Goal: Book appointment/travel/reservation

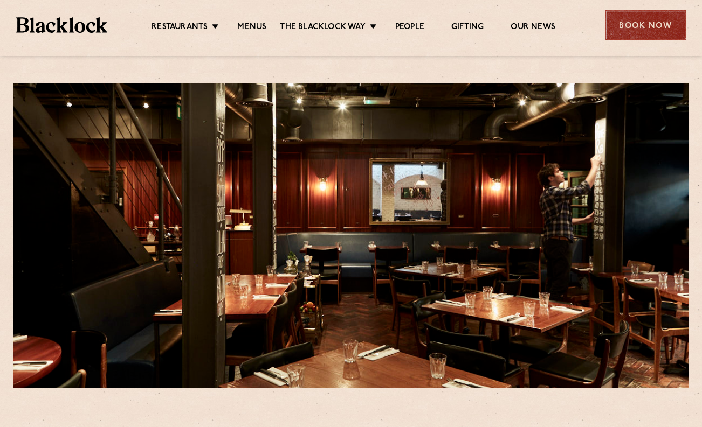
click at [630, 21] on div "Book Now" at bounding box center [645, 25] width 81 height 30
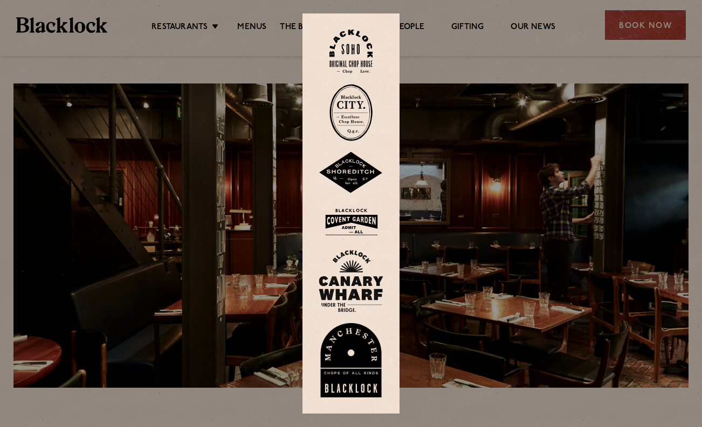
click at [639, 14] on div at bounding box center [351, 213] width 702 height 427
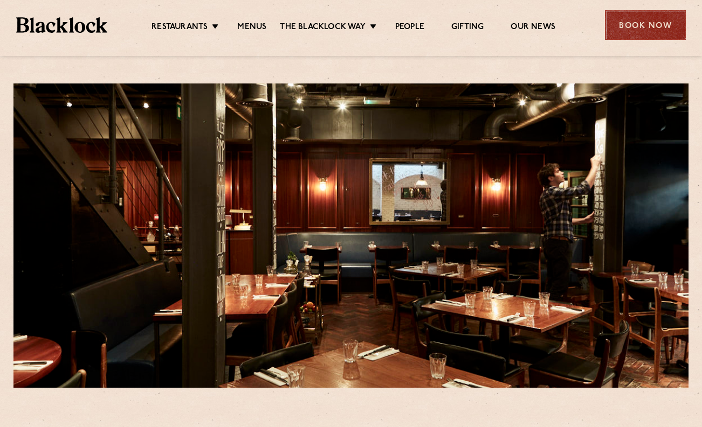
click at [639, 14] on div "Book Now" at bounding box center [645, 25] width 81 height 30
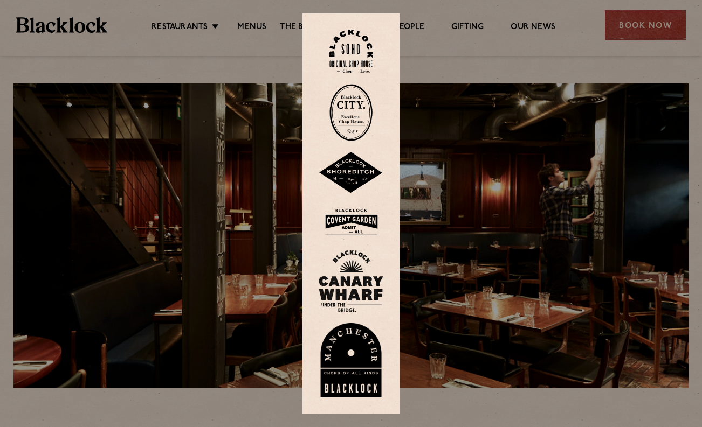
click at [366, 60] on img at bounding box center [350, 52] width 43 height 44
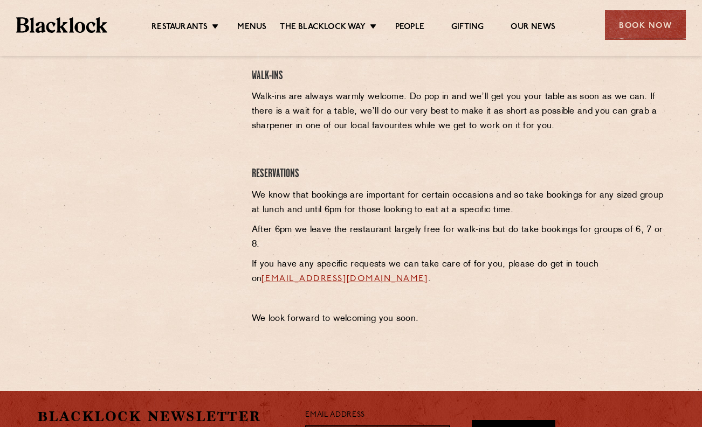
scroll to position [387, 0]
click at [255, 26] on link "Menus" at bounding box center [251, 28] width 29 height 12
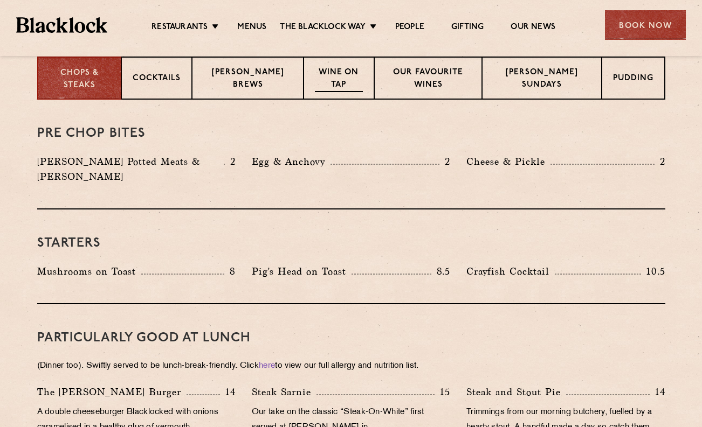
scroll to position [445, 0]
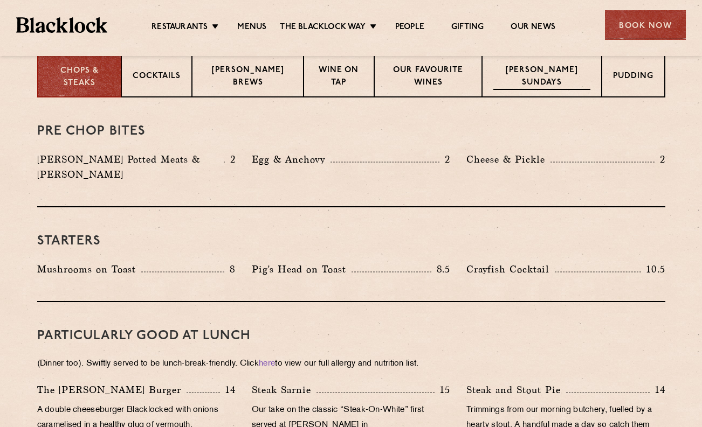
click at [568, 82] on p "Blacklock Sundays" at bounding box center [541, 77] width 97 height 25
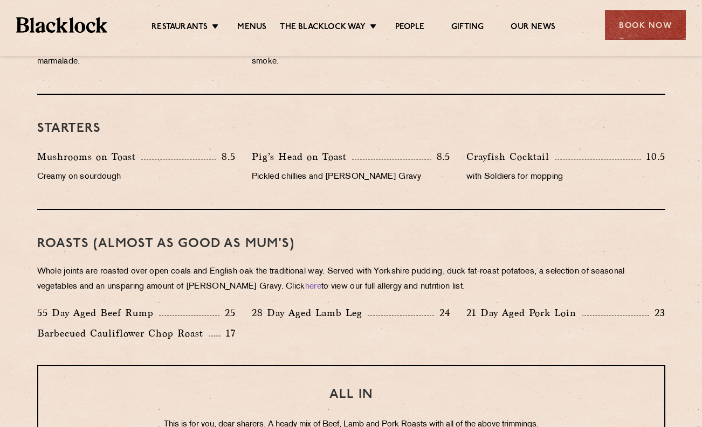
scroll to position [502, 0]
